Goal: Transaction & Acquisition: Purchase product/service

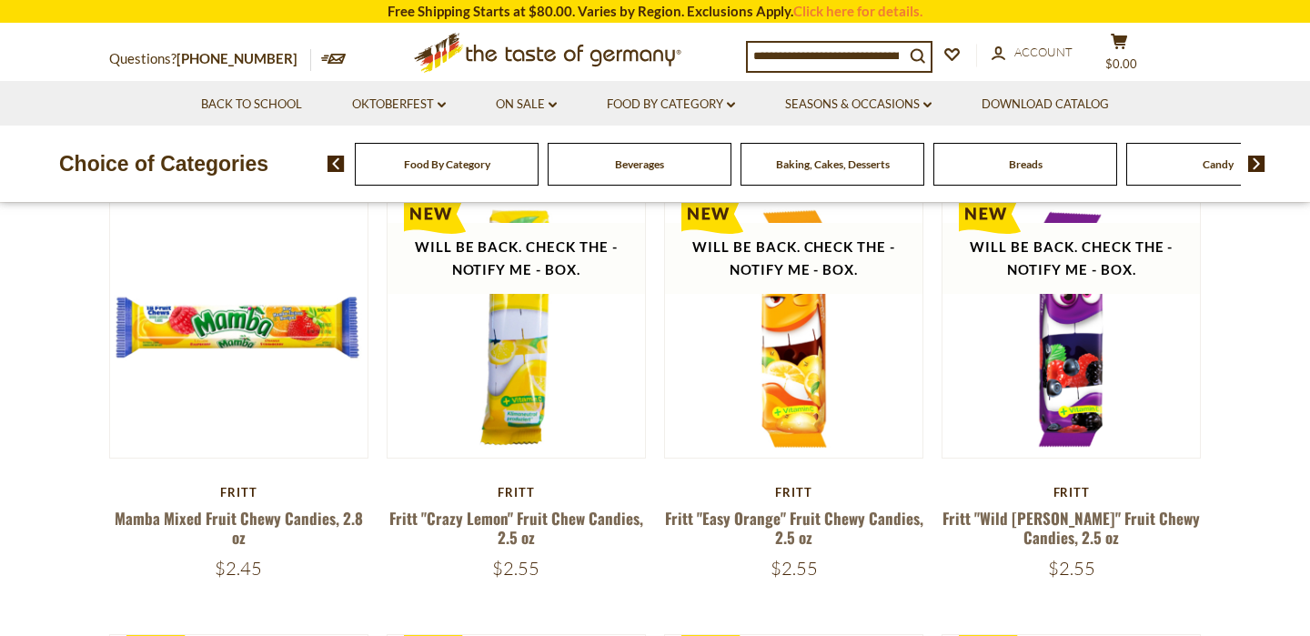
scroll to position [161, 0]
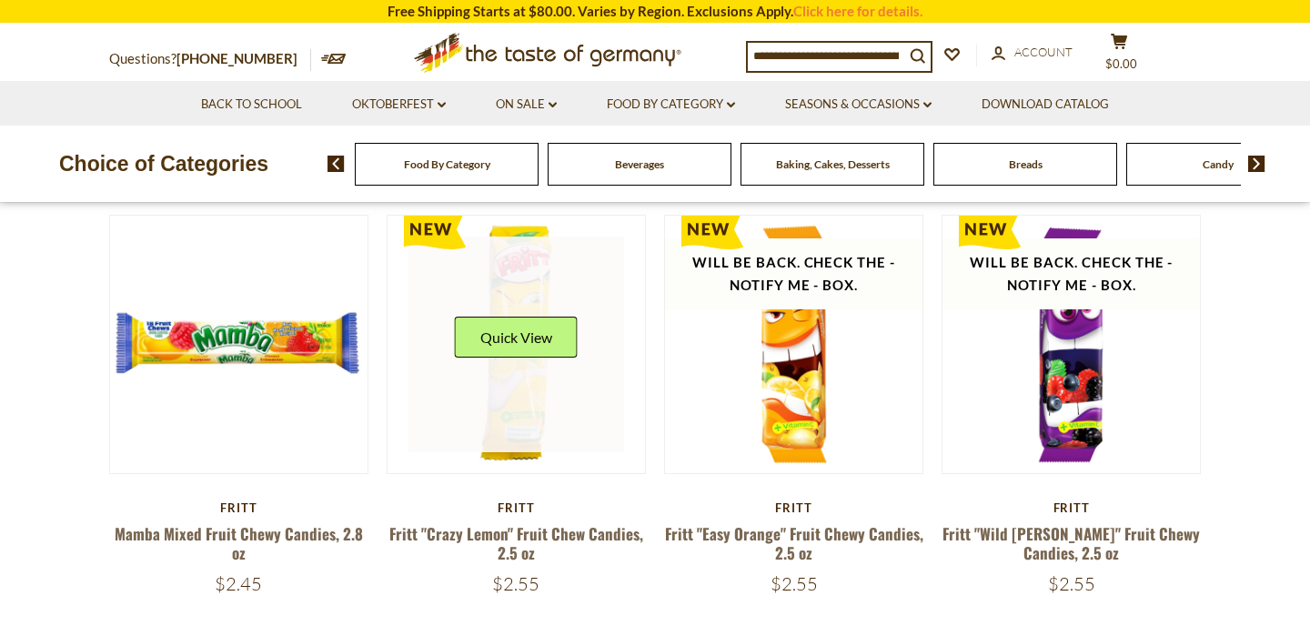
click at [529, 410] on link at bounding box center [516, 345] width 217 height 217
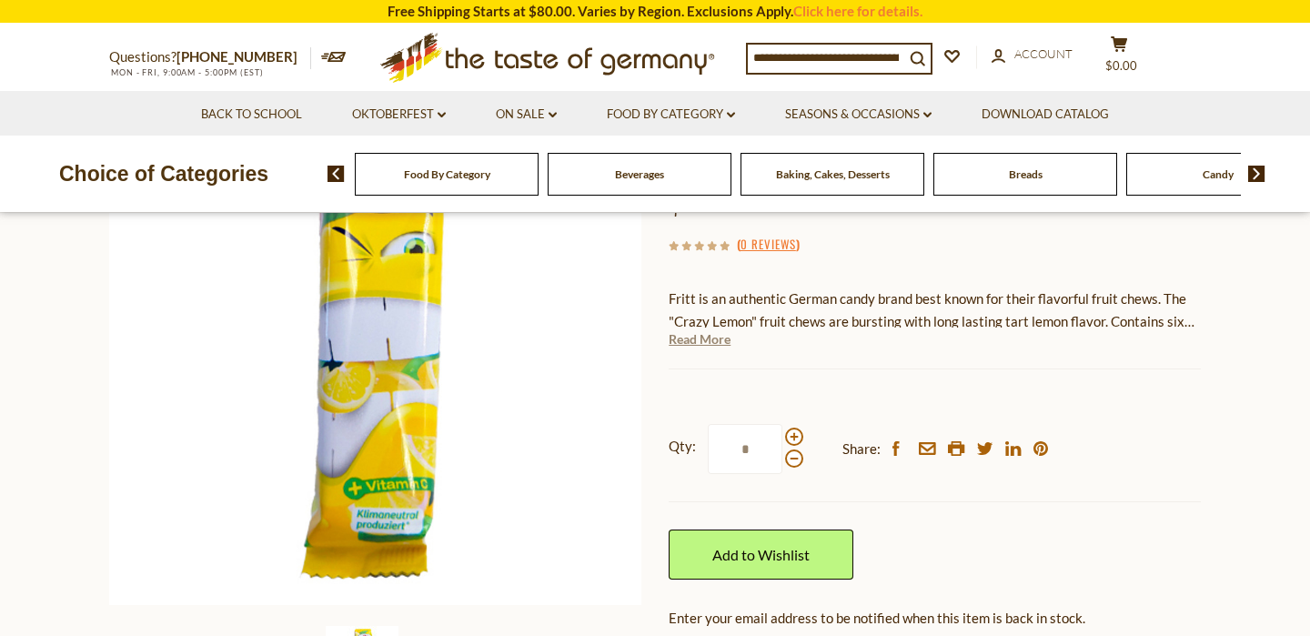
click at [707, 348] on link "Read More" at bounding box center [700, 339] width 62 height 18
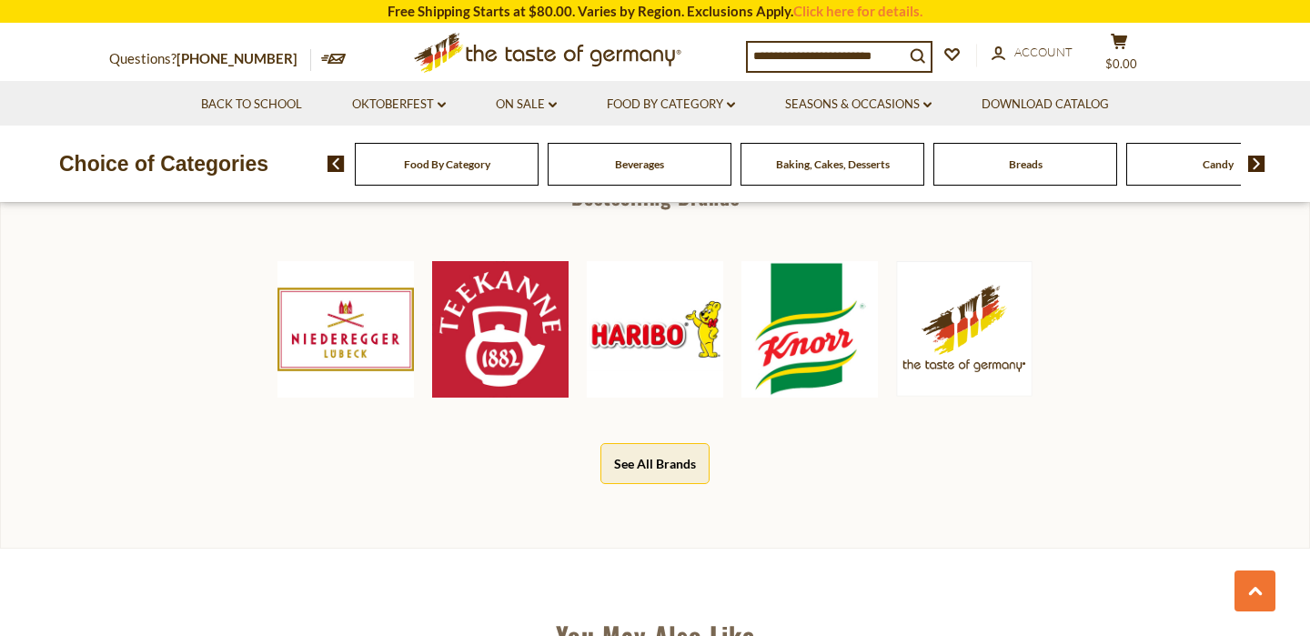
scroll to position [1070, 0]
